Goal: Task Accomplishment & Management: Use online tool/utility

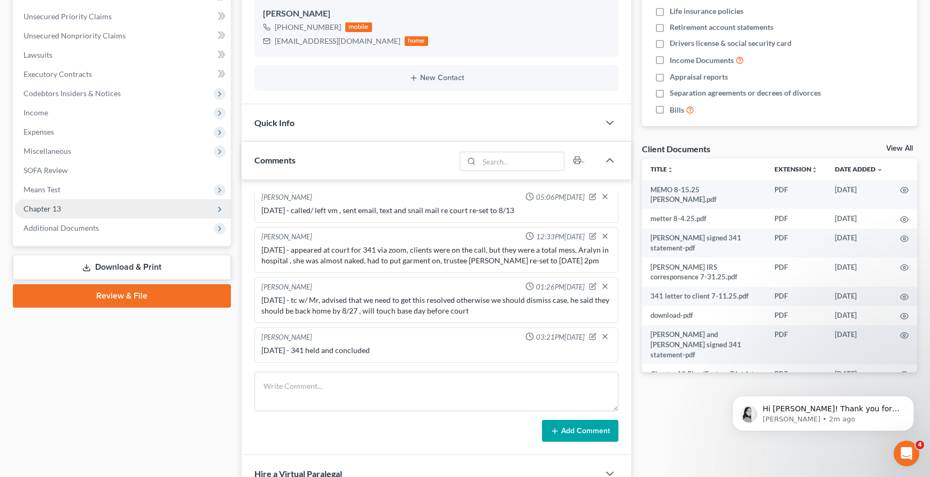
click at [97, 200] on span "Chapter 13" at bounding box center [123, 208] width 216 height 19
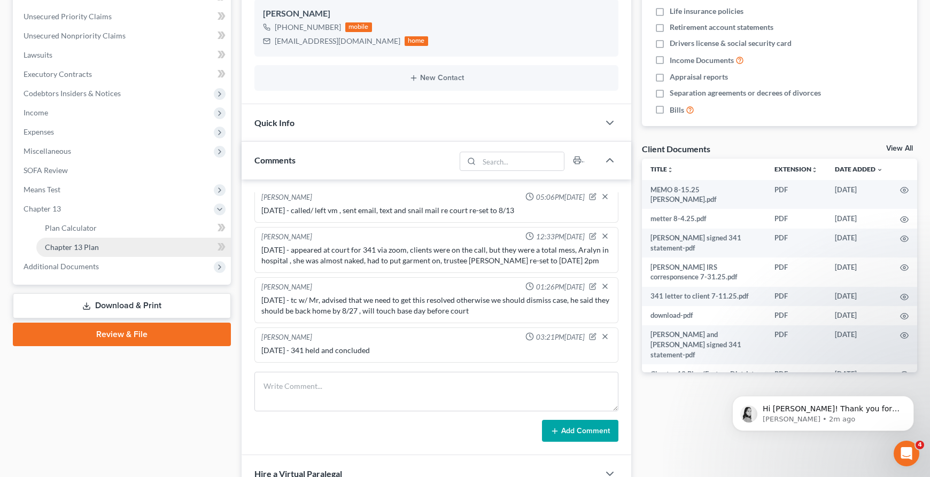
click at [129, 253] on link "Chapter 13 Plan" at bounding box center [133, 247] width 195 height 19
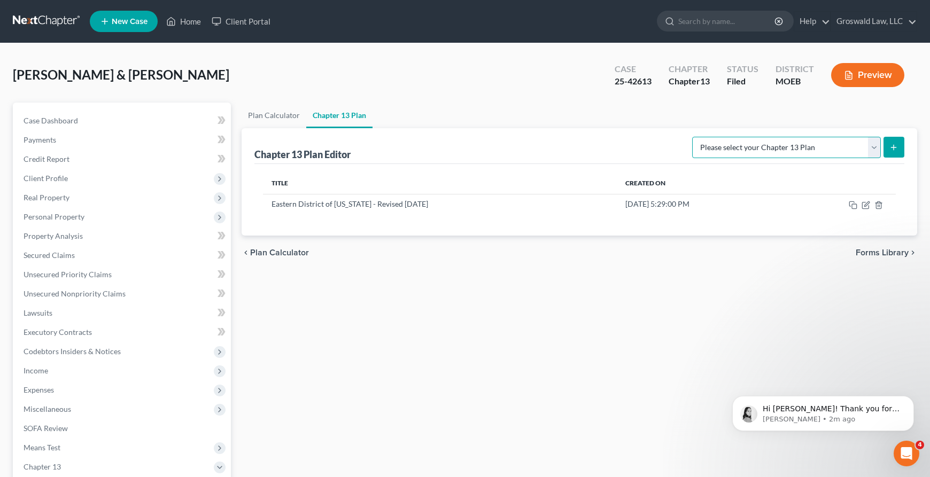
click at [832, 144] on select "Please select your Chapter 13 Plan Eastern District of [US_STATE] Eastern Distr…" at bounding box center [786, 147] width 189 height 21
select select "4"
click at [699, 137] on select "Please select your Chapter 13 Plan Eastern District of [US_STATE] Eastern Distr…" at bounding box center [786, 147] width 189 height 21
click at [891, 145] on icon "submit" at bounding box center [893, 147] width 9 height 9
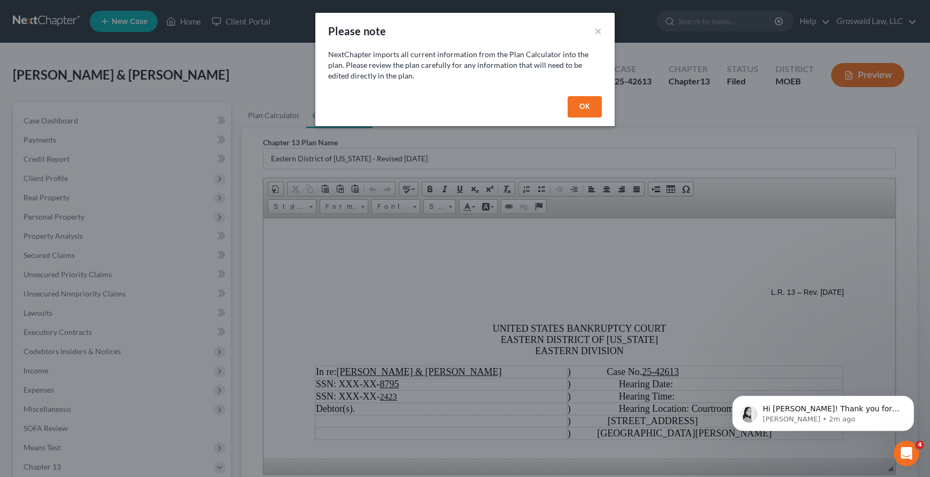
click at [587, 106] on button "OK" at bounding box center [585, 106] width 34 height 21
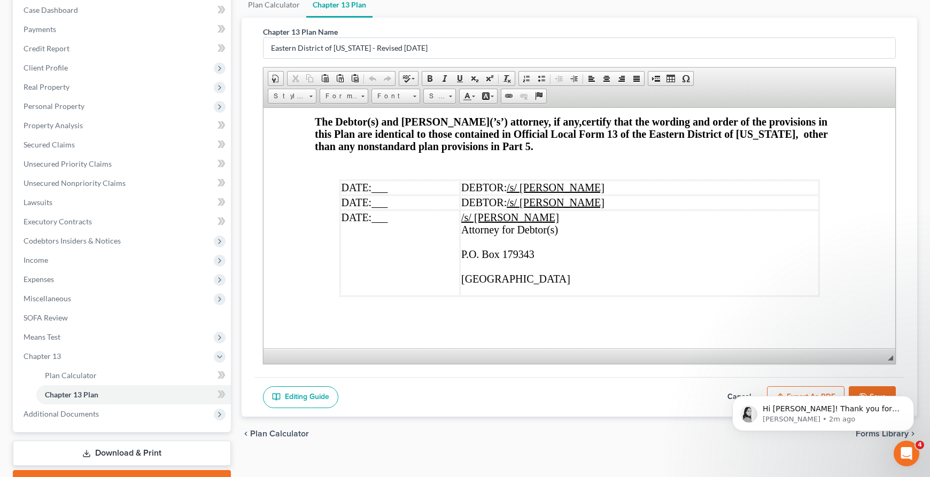
scroll to position [166, 0]
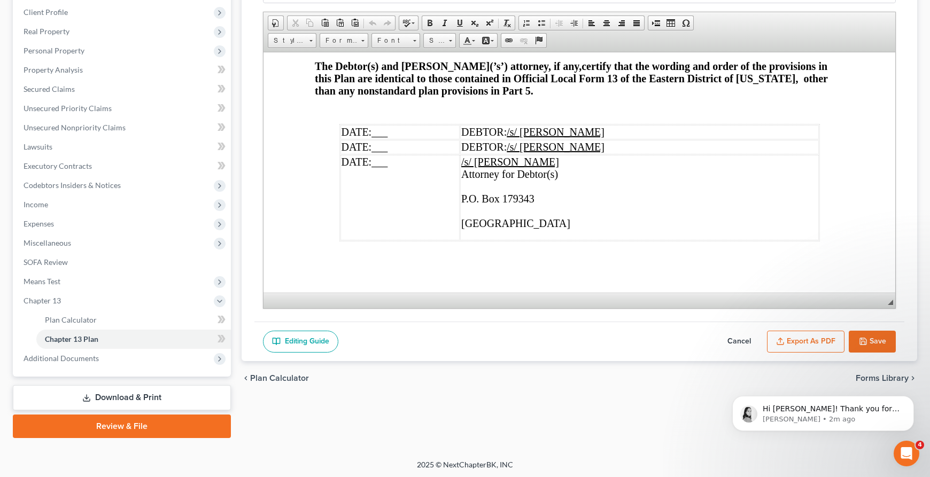
click at [808, 344] on button "Export as PDF" at bounding box center [806, 342] width 78 height 22
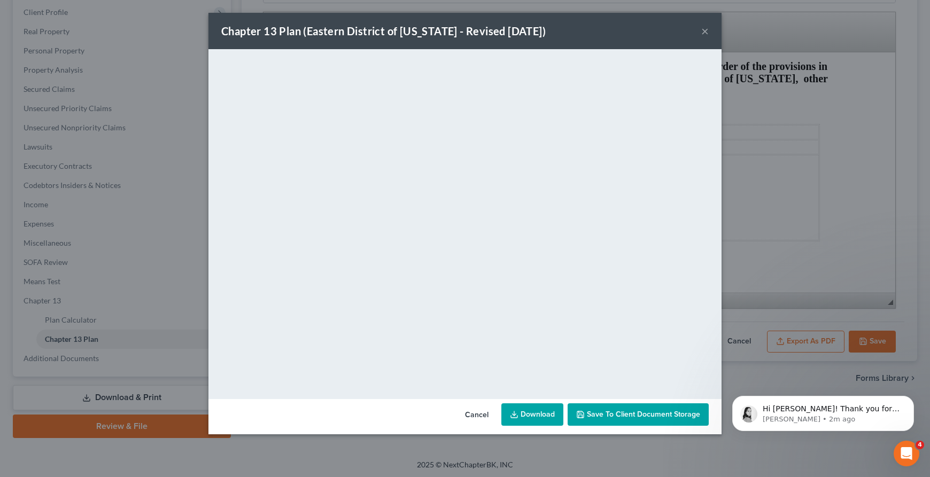
click at [521, 413] on link "Download" at bounding box center [532, 415] width 62 height 22
click at [477, 417] on button "Cancel" at bounding box center [476, 415] width 41 height 21
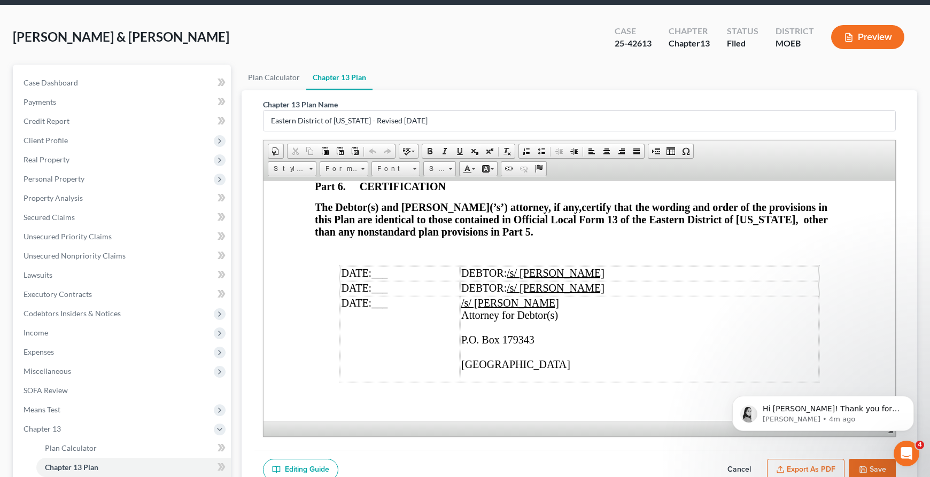
scroll to position [0, 0]
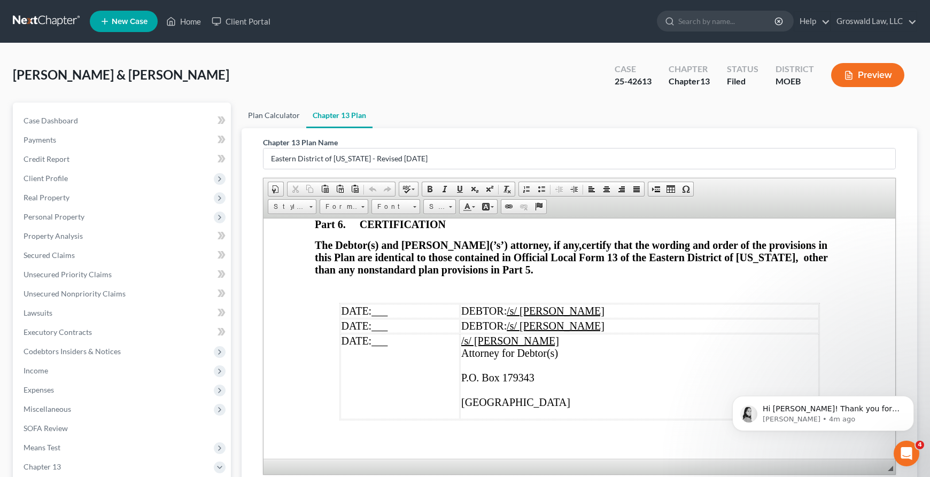
click at [278, 114] on link "Plan Calculator" at bounding box center [274, 116] width 65 height 26
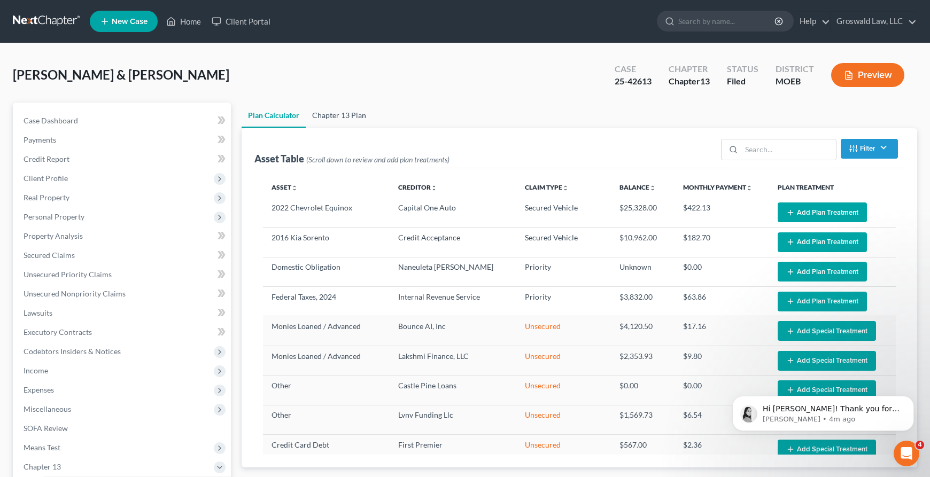
click at [327, 111] on link "Chapter 13 Plan" at bounding box center [339, 116] width 67 height 26
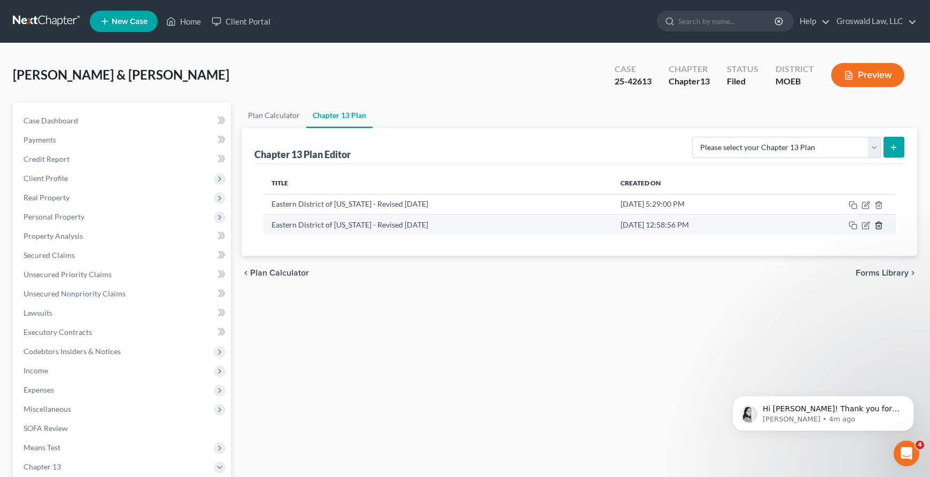
click at [879, 224] on icon "button" at bounding box center [878, 225] width 9 height 9
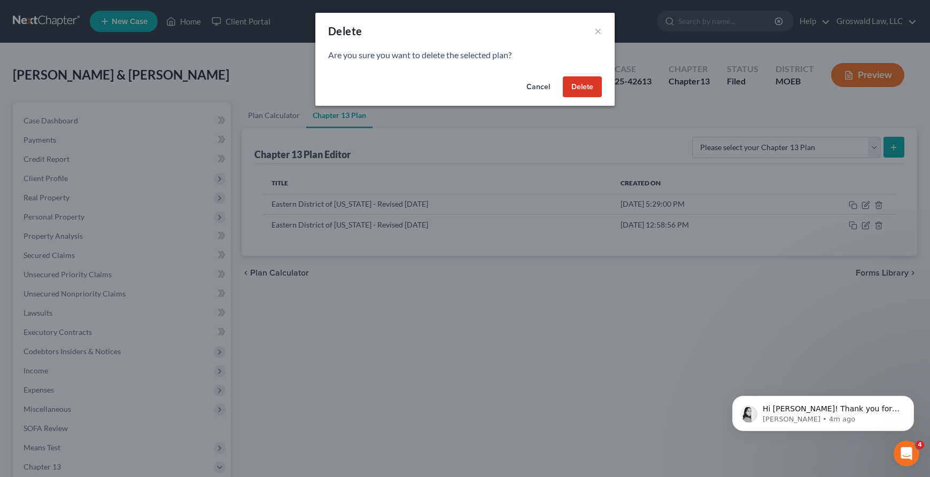
click at [592, 80] on button "Delete" at bounding box center [582, 86] width 39 height 21
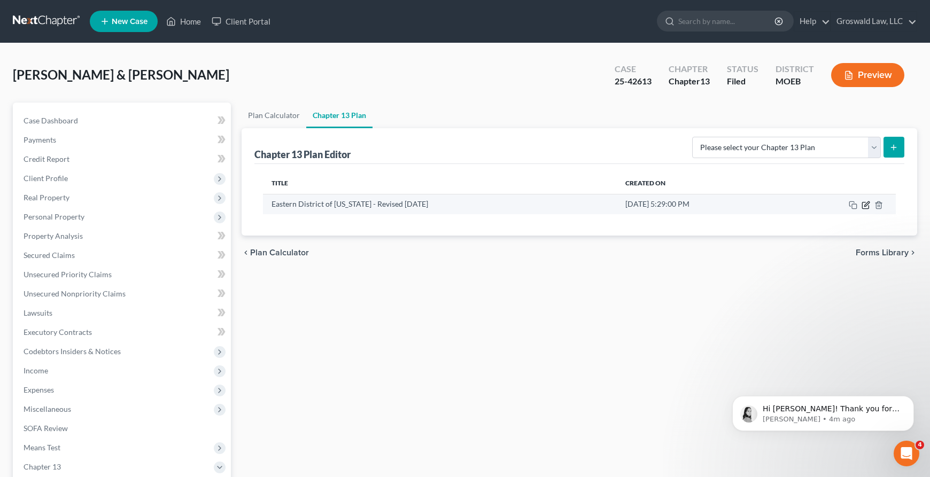
click at [866, 206] on icon "button" at bounding box center [866, 205] width 9 height 9
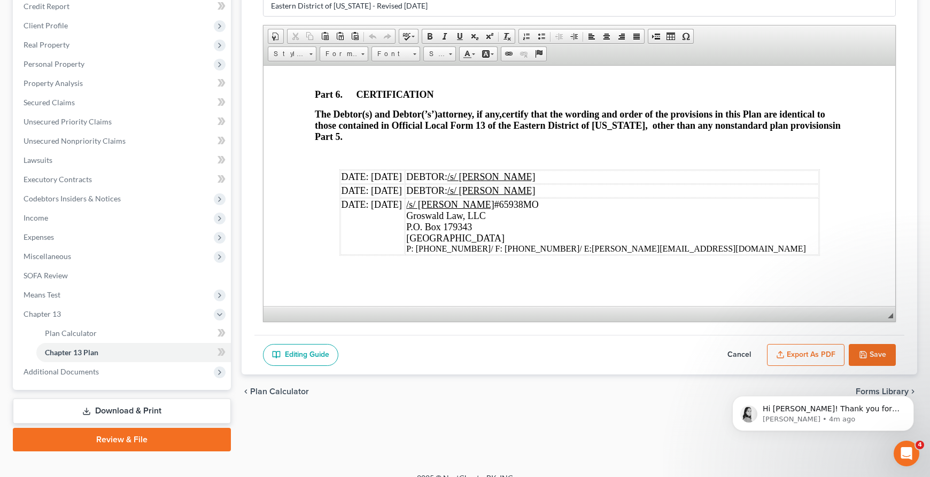
scroll to position [166, 0]
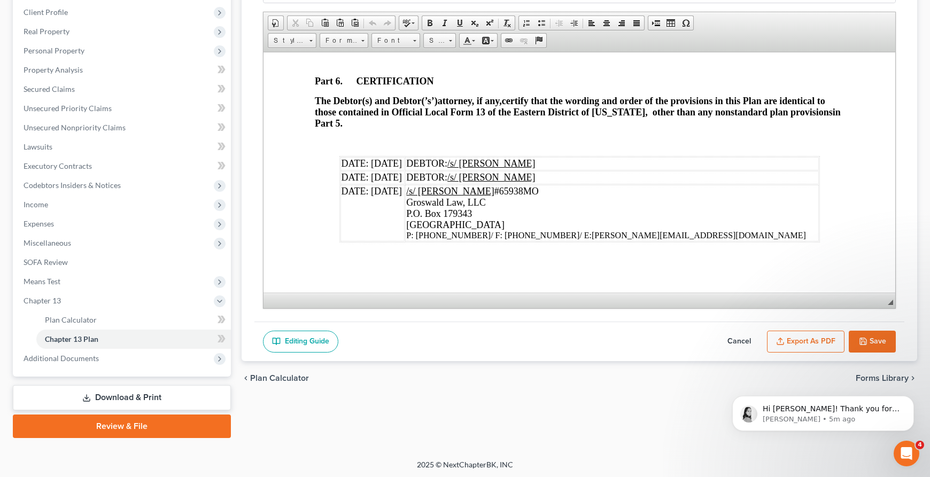
click at [789, 342] on button "Export as PDF" at bounding box center [806, 342] width 78 height 22
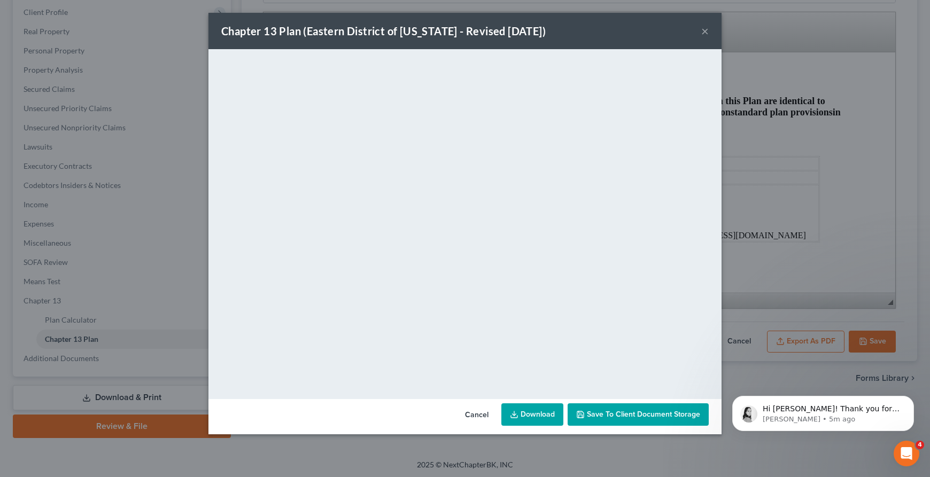
click at [531, 416] on link "Download" at bounding box center [532, 415] width 62 height 22
